Goal: Information Seeking & Learning: Learn about a topic

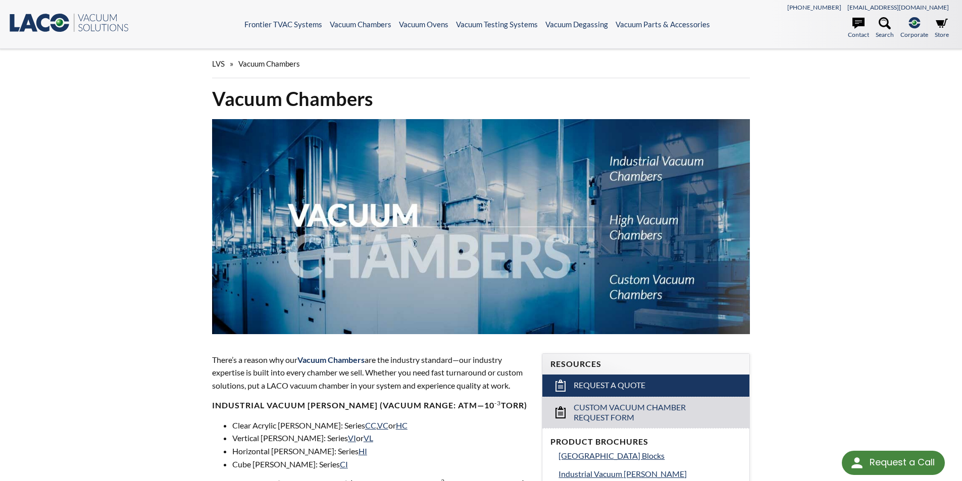
select select "Tiện ích dịch ngôn ngữ"
click at [47, 25] on icon ".st0{fill:#193661;} .st1{fill:url(#SVGID_1_);} .st2{enable-background:new ;} .s…" at bounding box center [68, 23] width 121 height 20
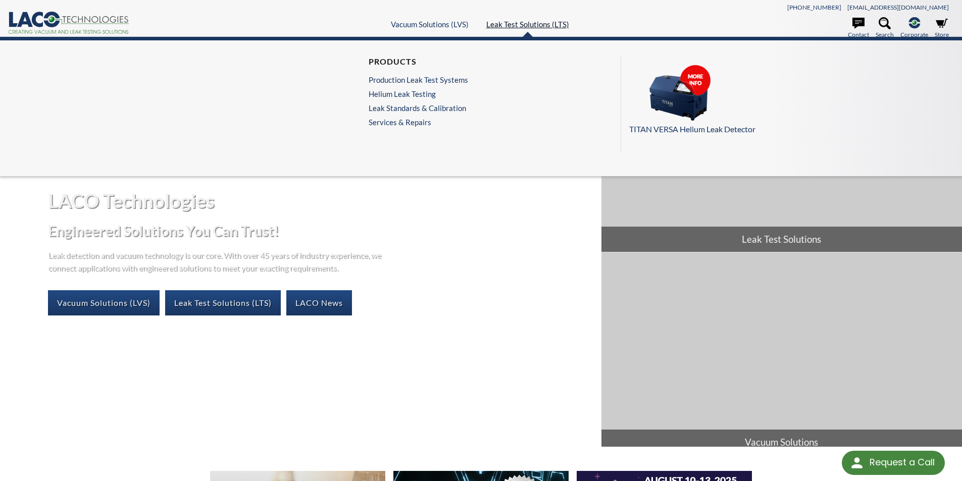
click at [536, 24] on link "Leak Test Solutions (LTS)" at bounding box center [527, 24] width 83 height 9
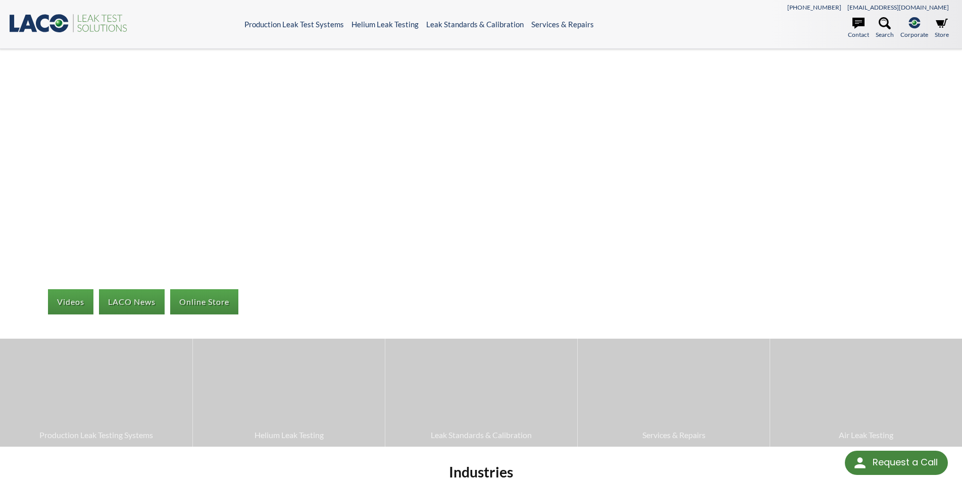
select select "Tiện ích dịch ngôn ngữ"
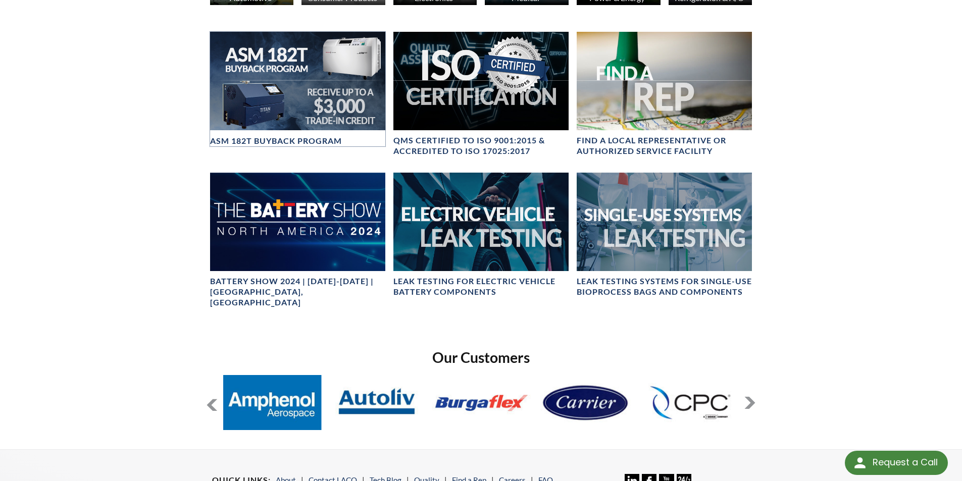
scroll to position [606, 0]
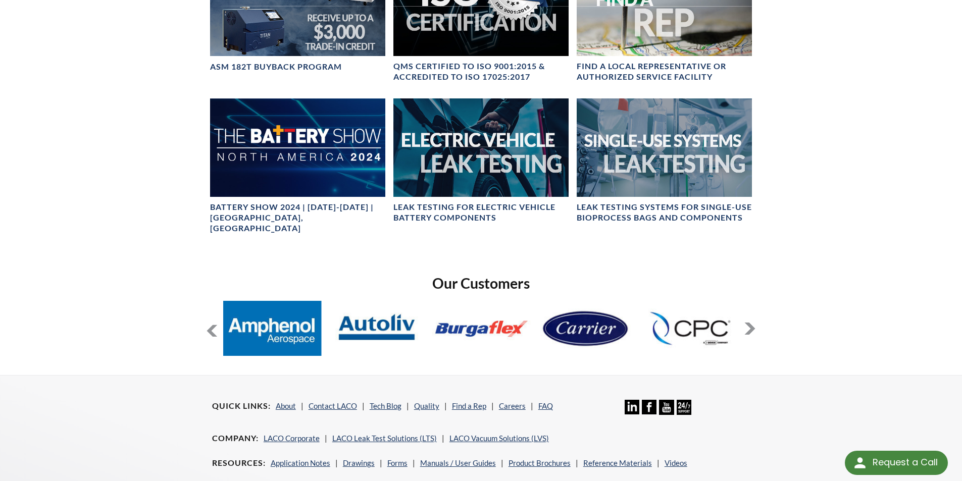
click at [753, 323] on button at bounding box center [750, 329] width 12 height 12
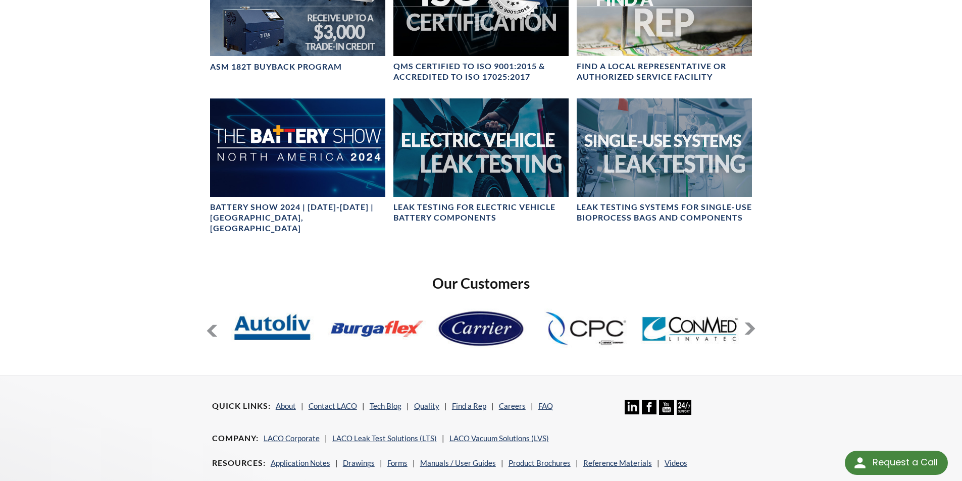
click at [753, 323] on button at bounding box center [750, 329] width 12 height 12
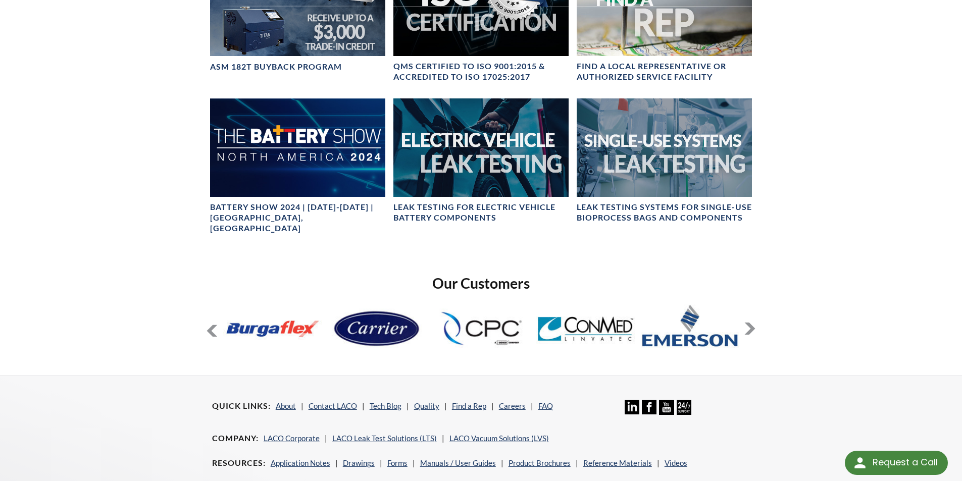
click at [753, 323] on button at bounding box center [750, 329] width 12 height 12
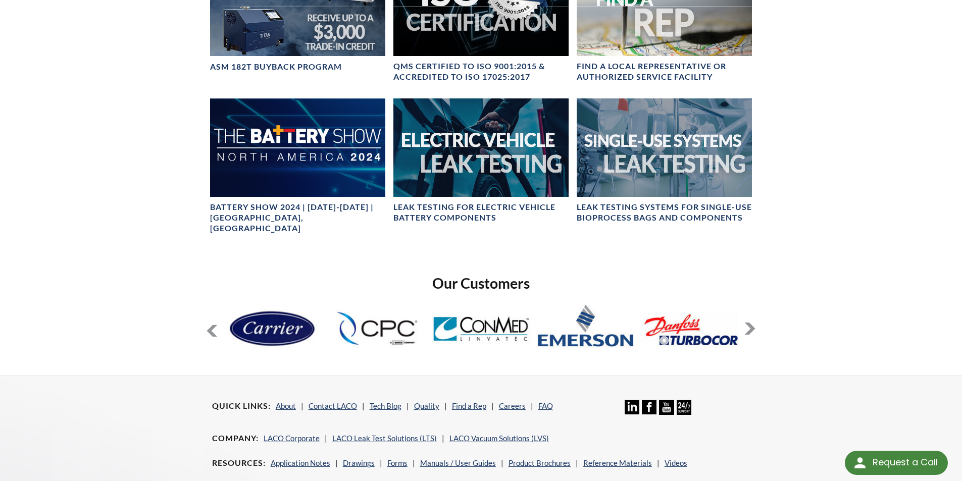
click at [753, 323] on button at bounding box center [750, 329] width 12 height 12
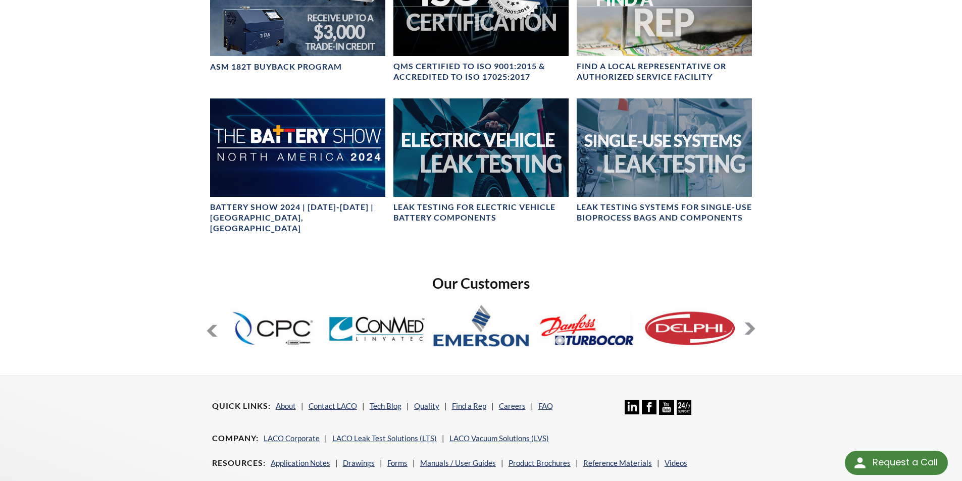
click at [753, 323] on button at bounding box center [750, 329] width 12 height 12
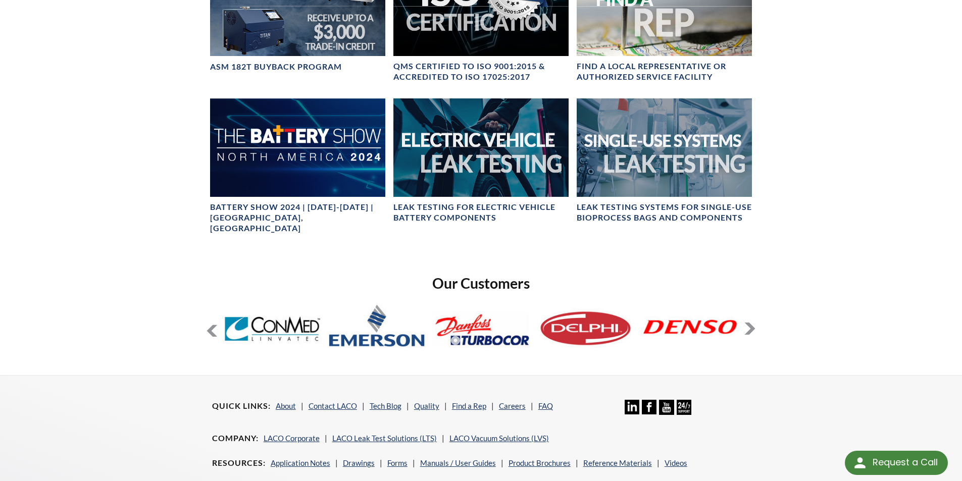
click at [753, 323] on button at bounding box center [750, 329] width 12 height 12
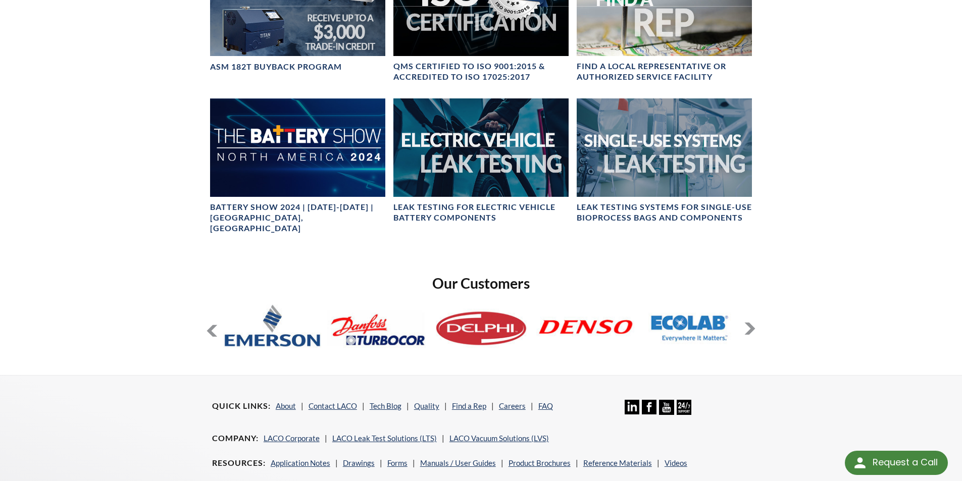
click at [753, 323] on button at bounding box center [750, 329] width 12 height 12
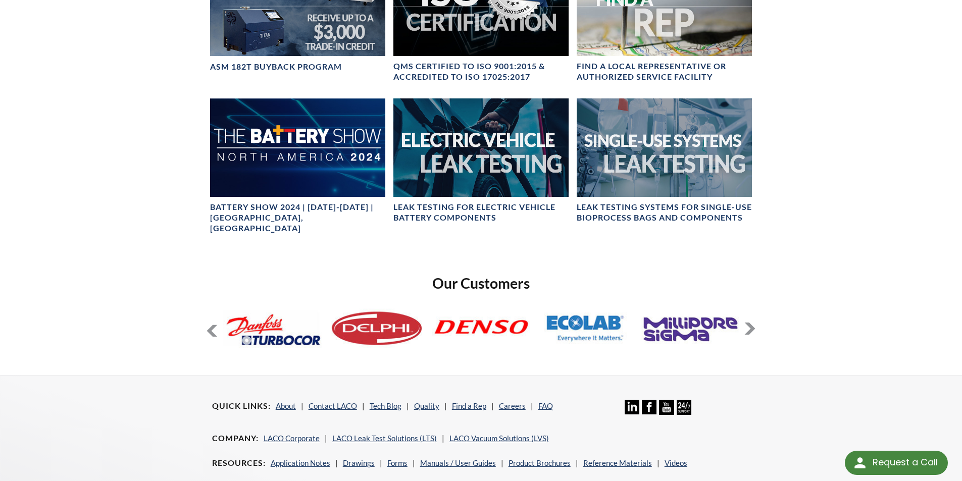
click at [753, 323] on button at bounding box center [750, 329] width 12 height 12
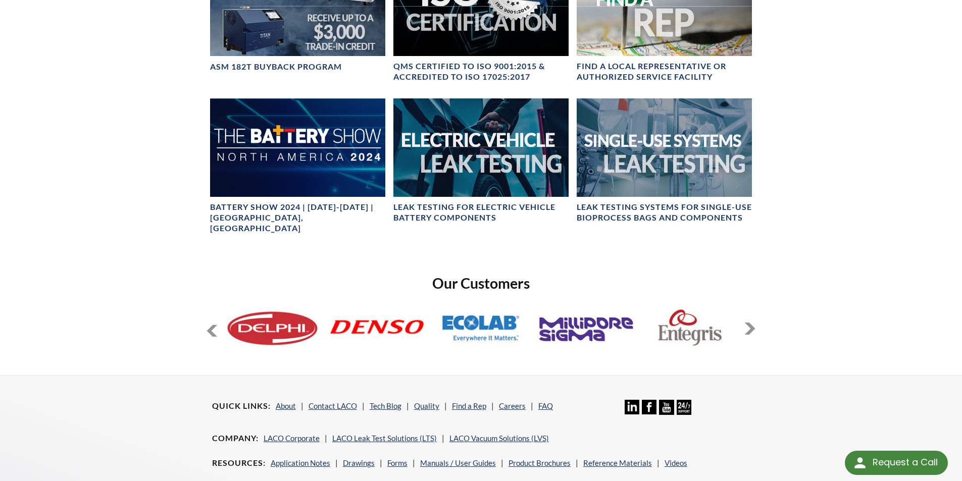
click at [753, 323] on button at bounding box center [750, 329] width 12 height 12
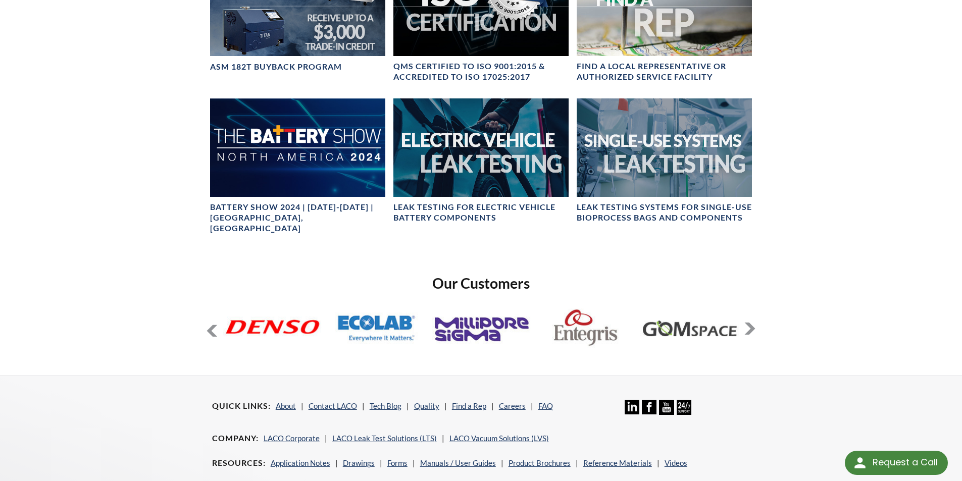
click at [753, 323] on button at bounding box center [750, 329] width 12 height 12
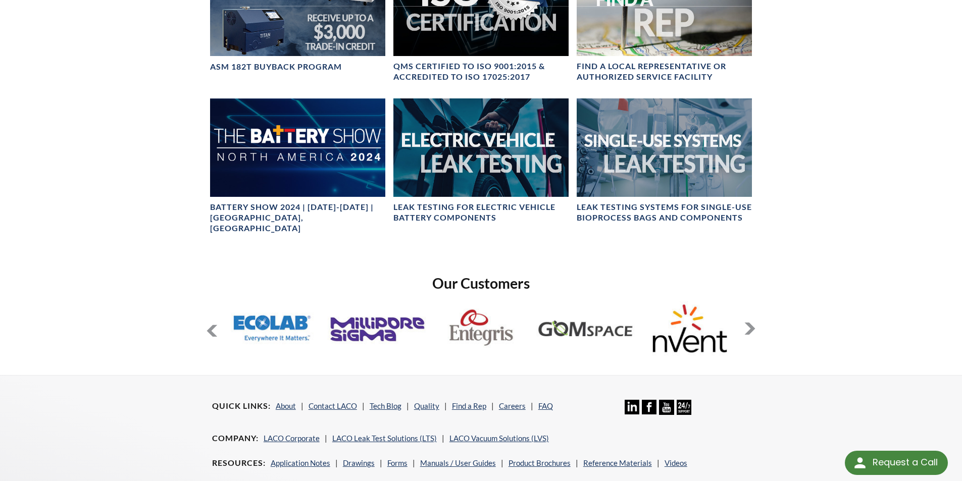
click at [753, 323] on button at bounding box center [750, 329] width 12 height 12
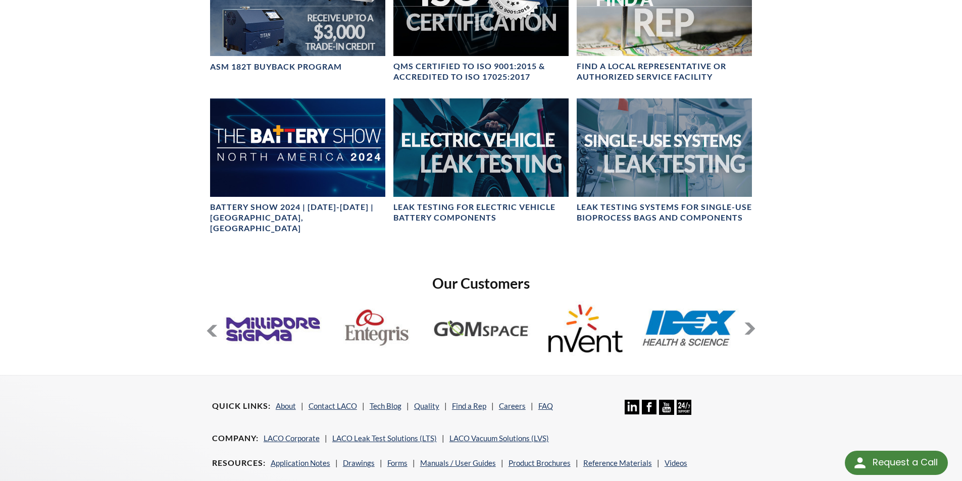
click at [753, 323] on button at bounding box center [750, 329] width 12 height 12
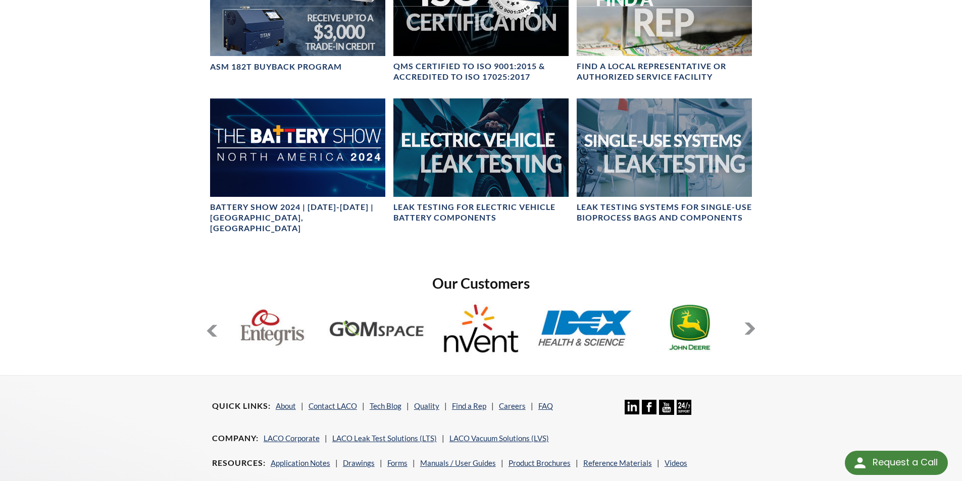
click at [753, 323] on button at bounding box center [750, 329] width 12 height 12
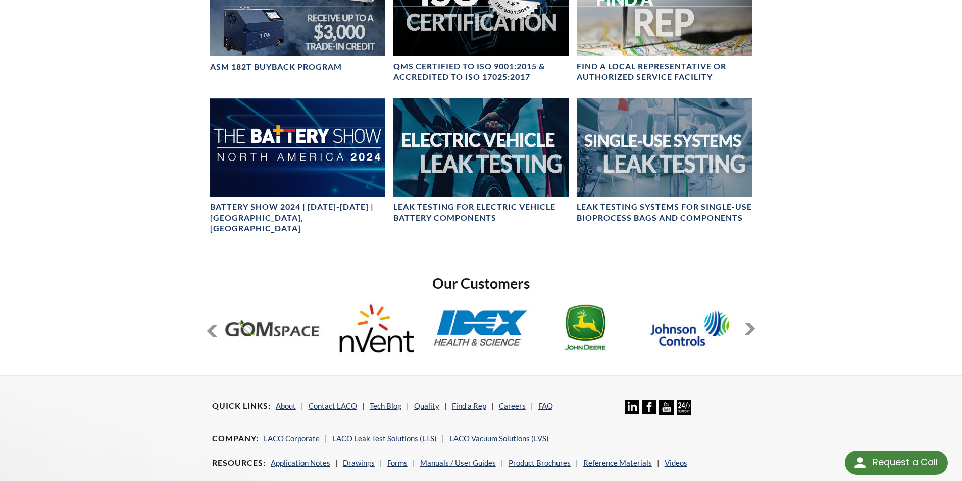
click at [753, 323] on button at bounding box center [750, 329] width 12 height 12
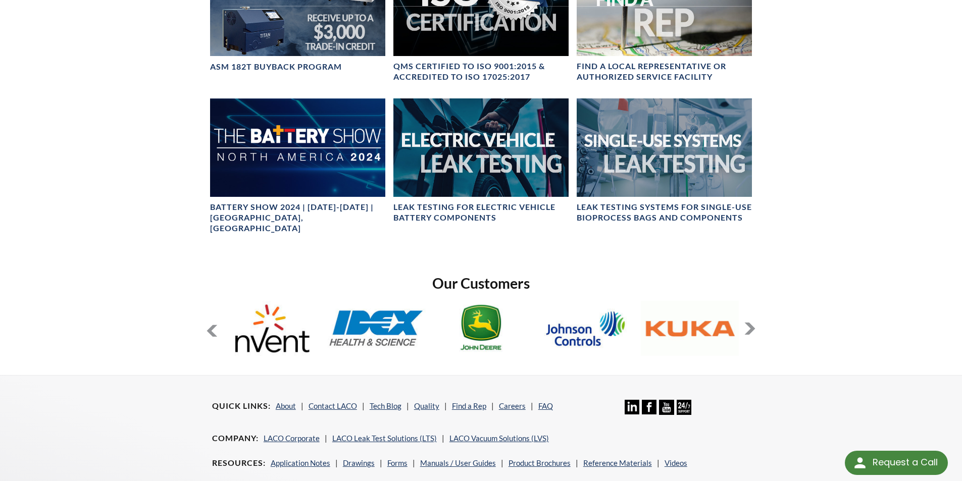
click at [753, 323] on button at bounding box center [750, 329] width 12 height 12
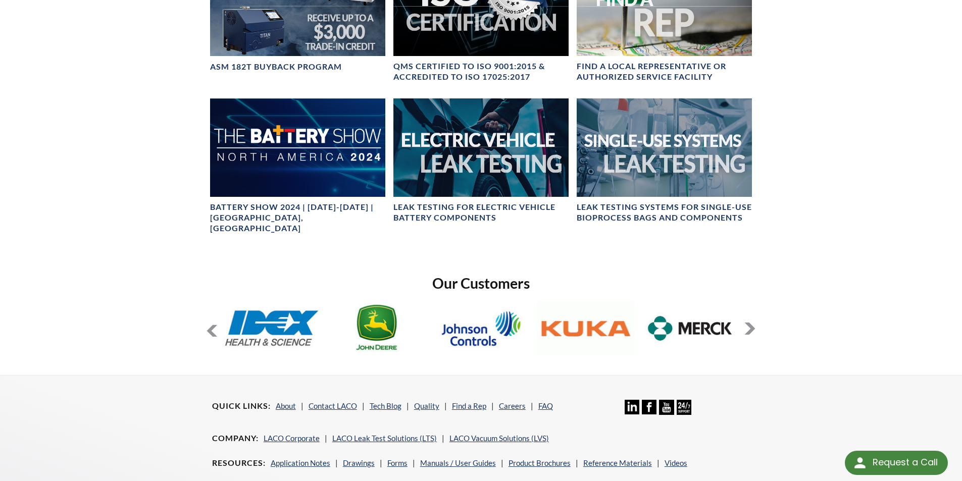
click at [753, 323] on button at bounding box center [750, 329] width 12 height 12
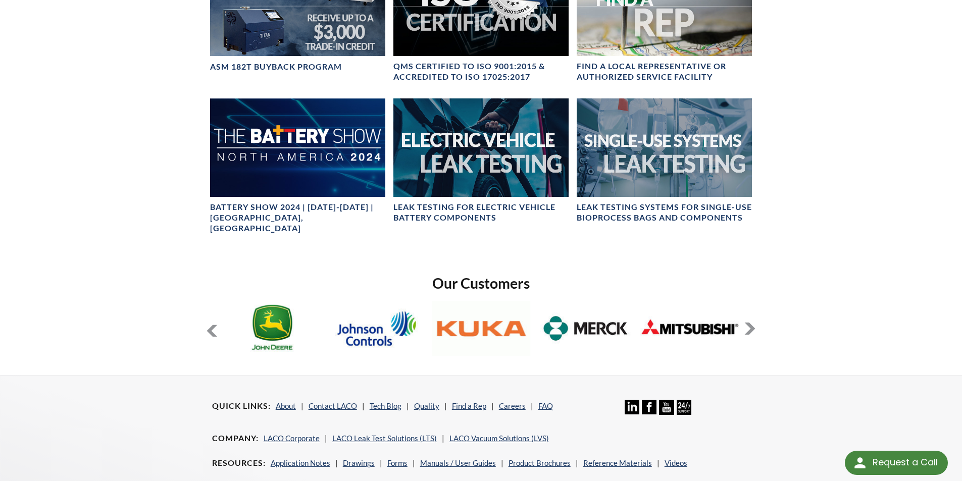
click at [753, 323] on button at bounding box center [750, 329] width 12 height 12
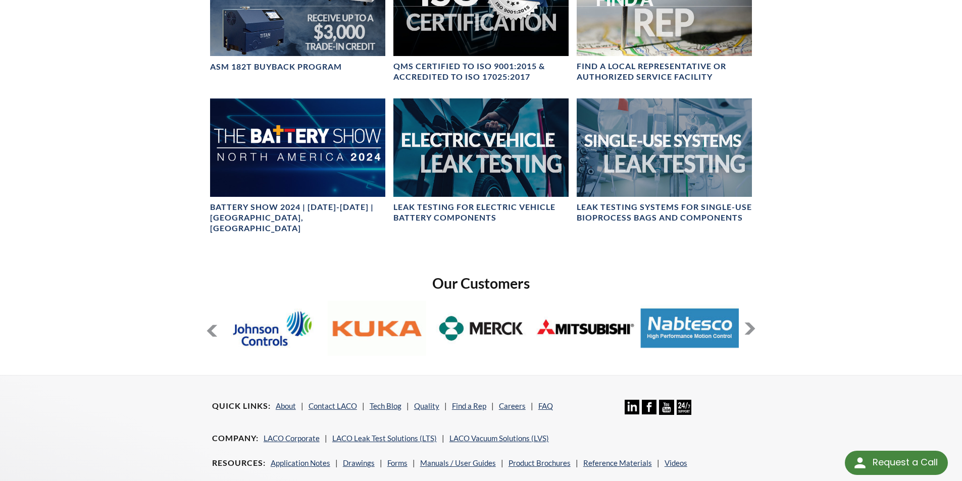
click at [753, 323] on button at bounding box center [750, 329] width 12 height 12
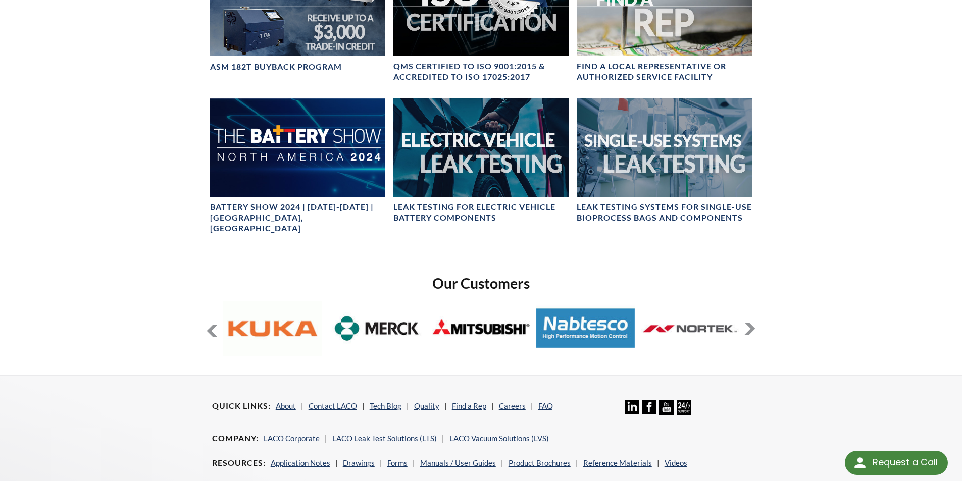
click at [753, 323] on button at bounding box center [750, 329] width 12 height 12
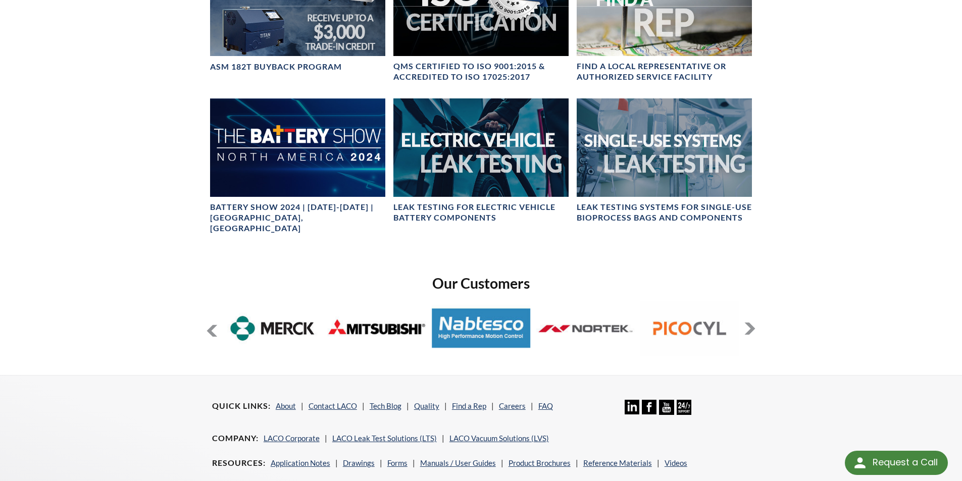
click at [751, 323] on button at bounding box center [750, 329] width 12 height 12
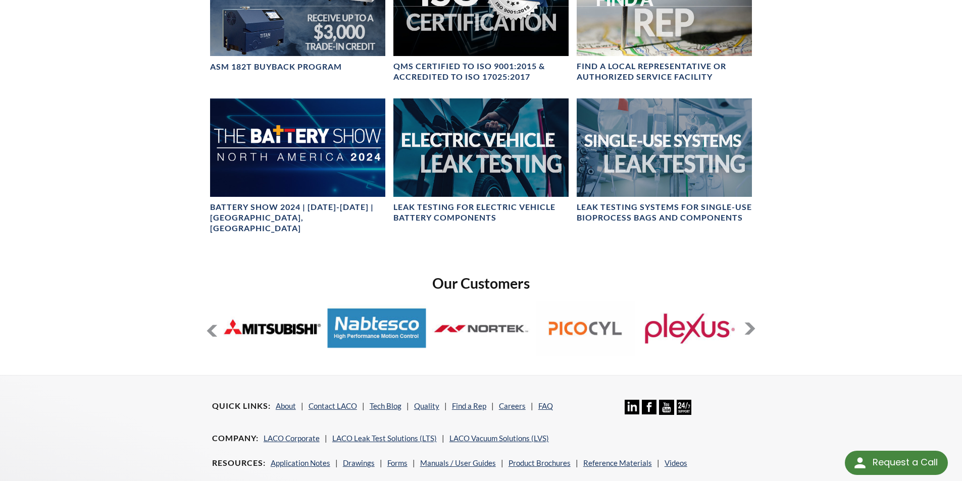
click at [751, 323] on button at bounding box center [750, 329] width 12 height 12
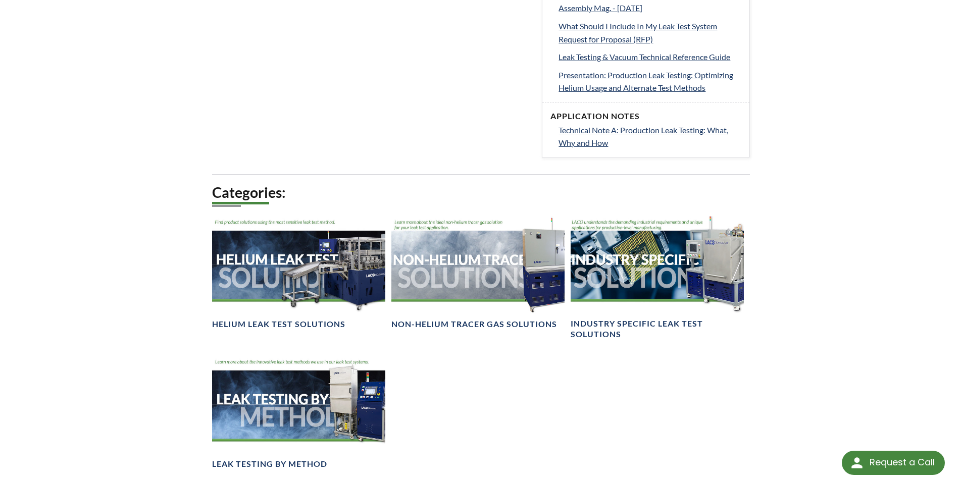
scroll to position [656, 0]
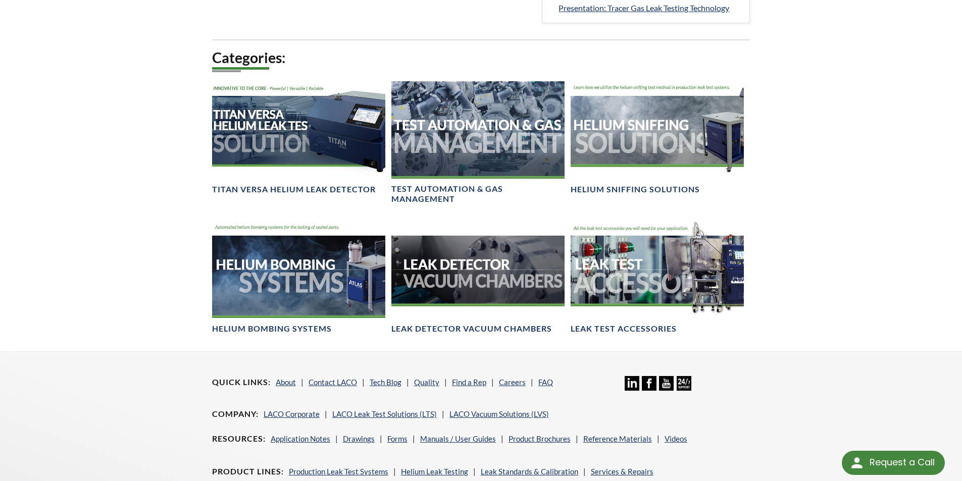
scroll to position [557, 0]
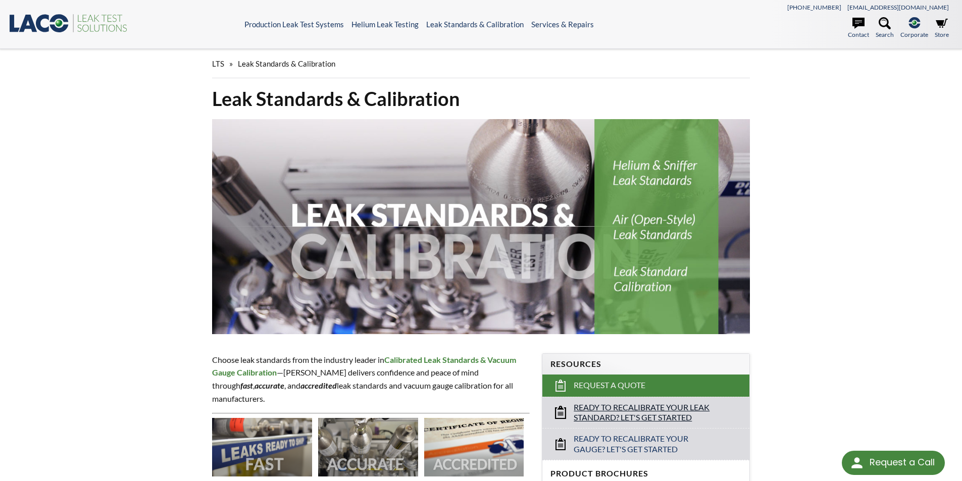
scroll to position [202, 0]
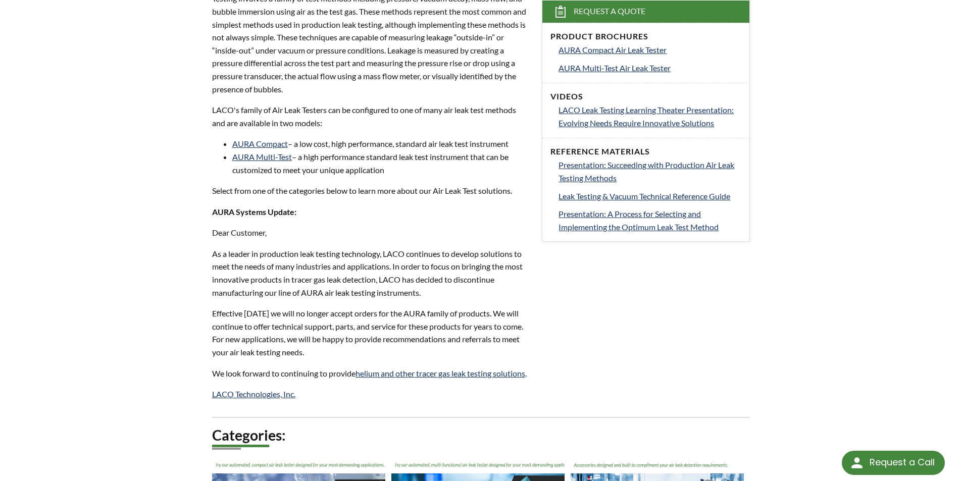
scroll to position [303, 0]
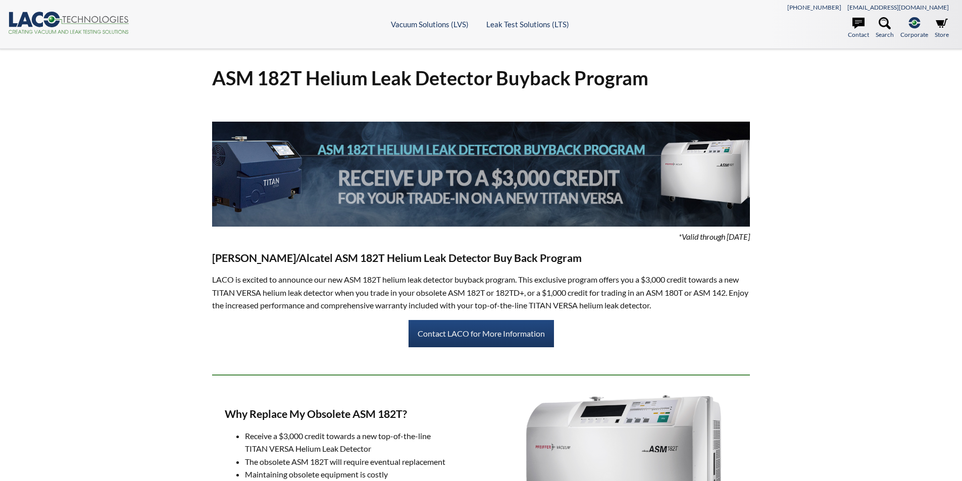
select select "Tiện ích dịch ngôn ngữ"
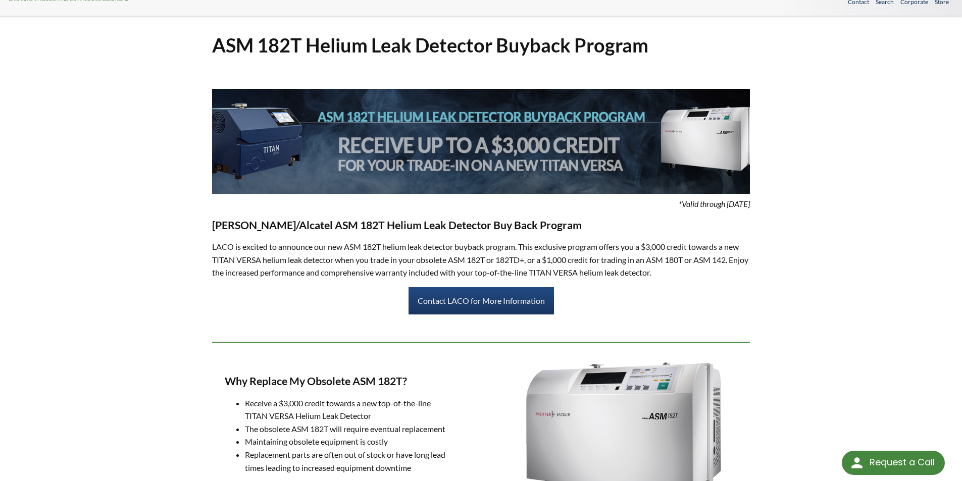
scroll to position [50, 0]
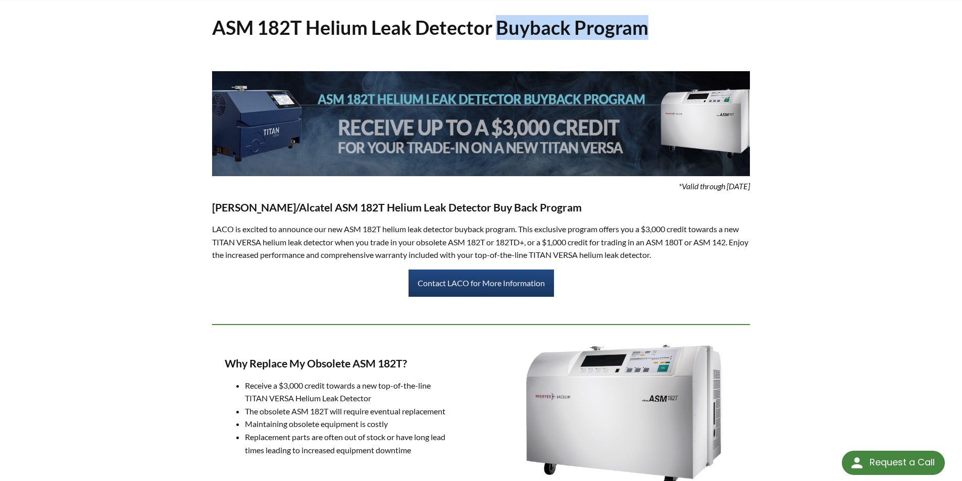
drag, startPoint x: 499, startPoint y: 26, endPoint x: 652, endPoint y: 24, distance: 153.0
click at [652, 24] on h1 "ASM 182T Helium Leak Detector Buyback Program" at bounding box center [481, 27] width 538 height 25
copy h1 "Buyback Program"
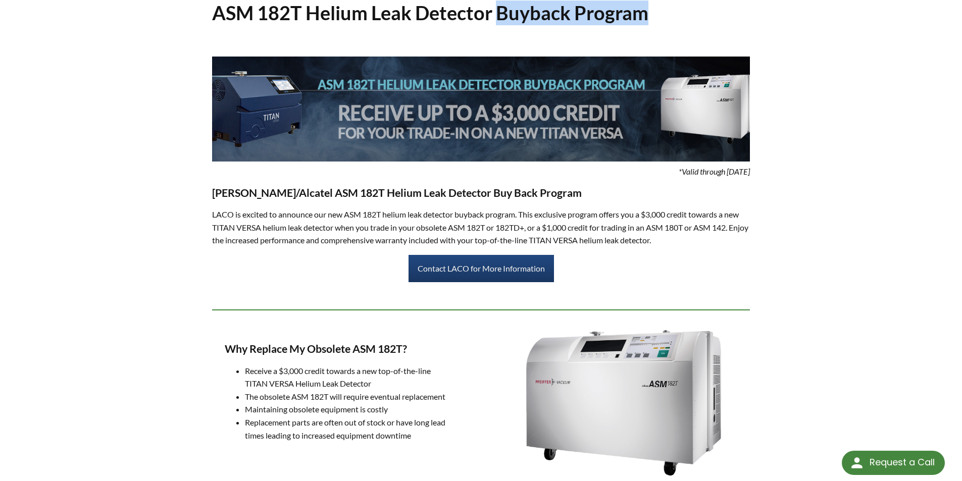
scroll to position [0, 0]
